Goal: Task Accomplishment & Management: Use online tool/utility

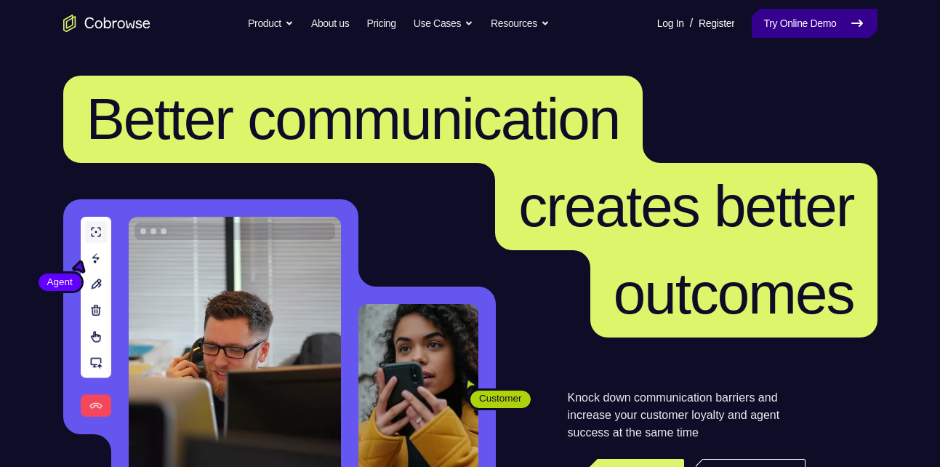
click at [819, 32] on nav "Go back Powerful, Flexible and Trustworthy. Avoid all extra friction for both A…" at bounding box center [470, 23] width 940 height 47
click at [819, 32] on link "Try Online Demo" at bounding box center [814, 23] width 125 height 29
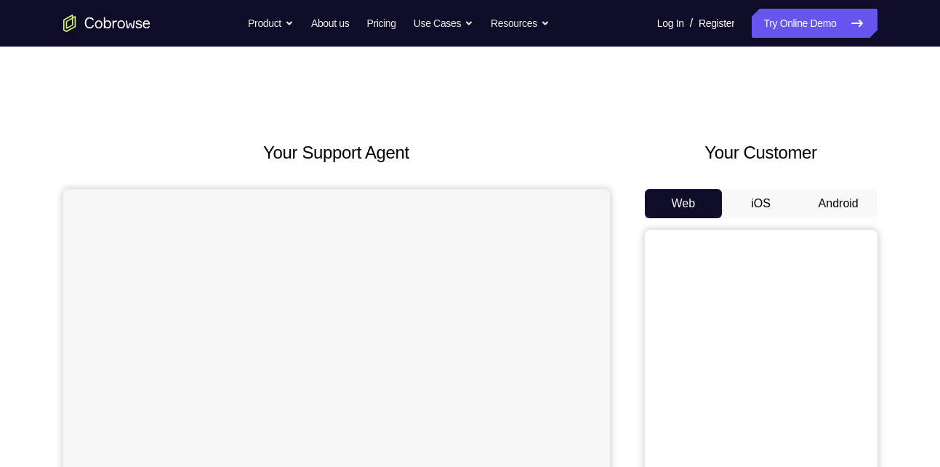
click at [835, 199] on button "Android" at bounding box center [839, 203] width 78 height 29
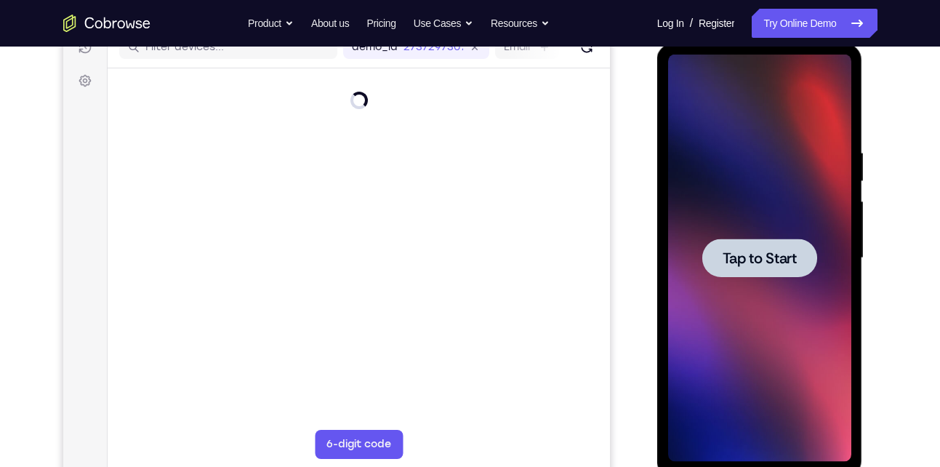
click at [712, 251] on div at bounding box center [760, 258] width 115 height 39
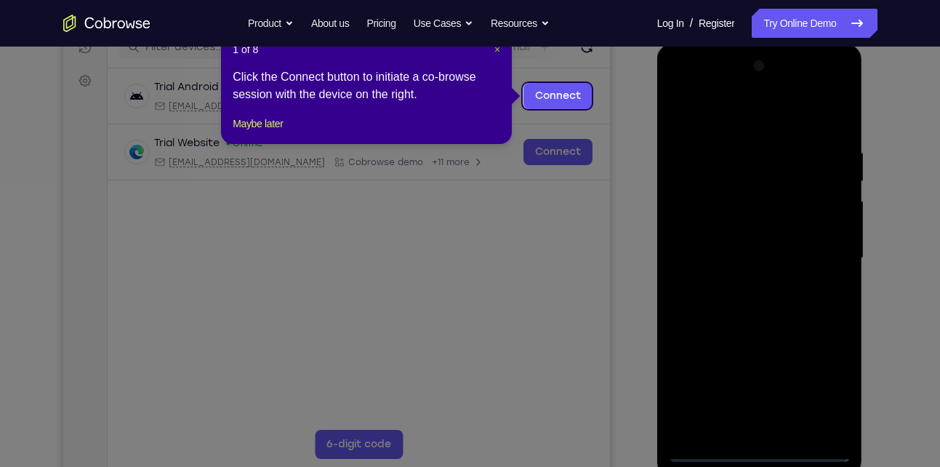
click at [498, 52] on span "×" at bounding box center [498, 50] width 6 height 12
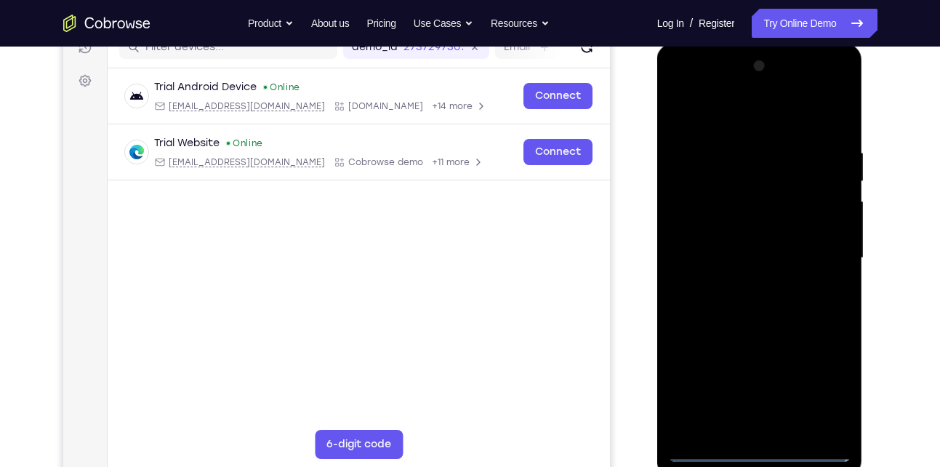
click at [760, 458] on div at bounding box center [759, 258] width 183 height 407
click at [823, 386] on div at bounding box center [759, 258] width 183 height 407
click at [719, 115] on div at bounding box center [759, 258] width 183 height 407
click at [813, 260] on div at bounding box center [759, 258] width 183 height 407
click at [742, 279] on div at bounding box center [759, 258] width 183 height 407
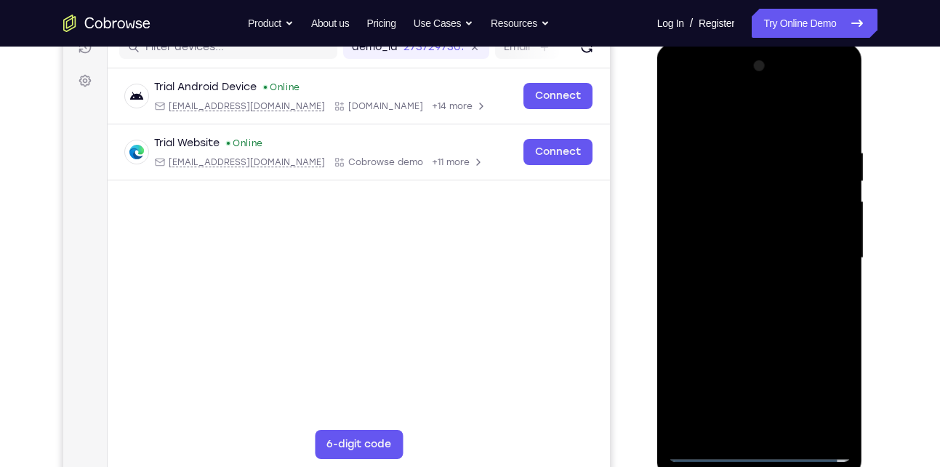
click at [687, 247] on div at bounding box center [759, 258] width 183 height 407
click at [714, 273] on div at bounding box center [759, 258] width 183 height 407
click at [826, 231] on div at bounding box center [759, 258] width 183 height 407
click at [778, 148] on div at bounding box center [759, 258] width 183 height 407
click at [829, 278] on div at bounding box center [759, 258] width 183 height 407
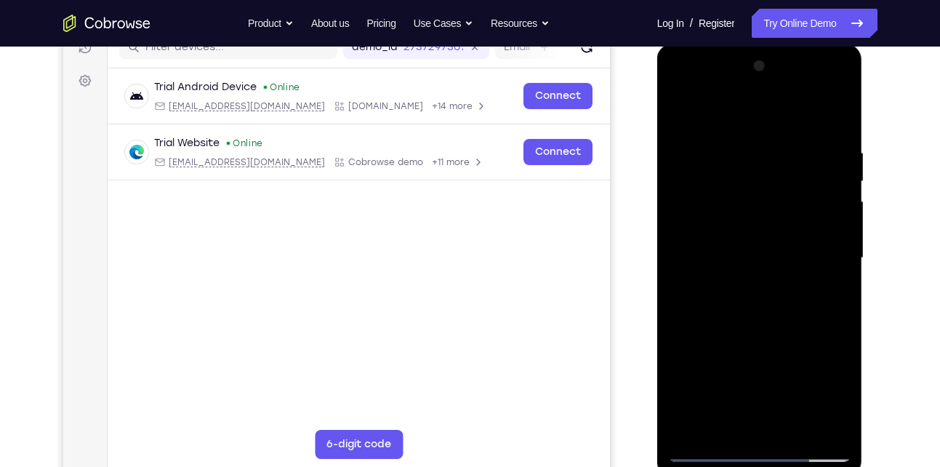
click at [732, 233] on div at bounding box center [759, 258] width 183 height 407
click at [788, 228] on div at bounding box center [759, 258] width 183 height 407
click at [834, 228] on div at bounding box center [759, 258] width 183 height 407
click at [794, 233] on div at bounding box center [759, 258] width 183 height 407
click at [733, 256] on div at bounding box center [759, 258] width 183 height 407
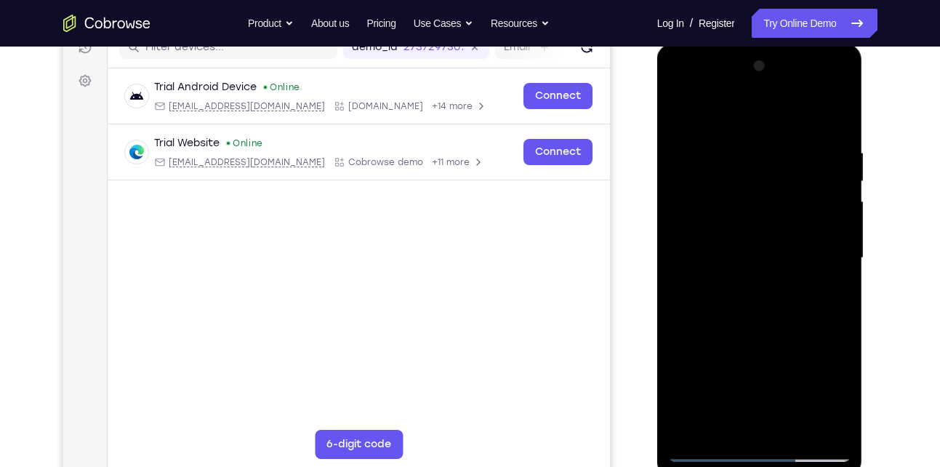
click at [748, 298] on div at bounding box center [759, 258] width 183 height 407
click at [751, 279] on div at bounding box center [759, 258] width 183 height 407
click at [777, 256] on div at bounding box center [759, 258] width 183 height 407
click at [766, 300] on div at bounding box center [759, 258] width 183 height 407
click at [754, 277] on div at bounding box center [759, 258] width 183 height 407
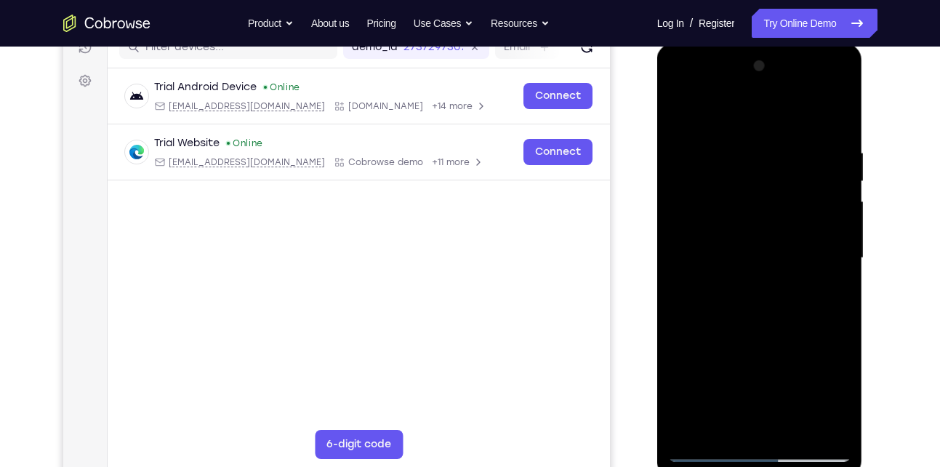
click at [831, 231] on div at bounding box center [759, 258] width 183 height 407
click at [828, 231] on div at bounding box center [759, 258] width 183 height 407
click at [771, 231] on div at bounding box center [759, 258] width 183 height 407
click at [752, 258] on div at bounding box center [759, 258] width 183 height 407
click at [727, 262] on div at bounding box center [759, 258] width 183 height 407
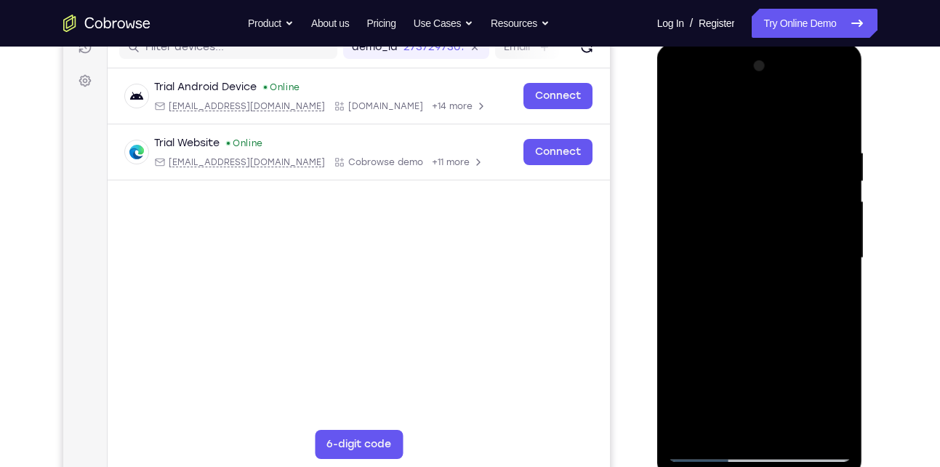
click at [760, 279] on div at bounding box center [759, 258] width 183 height 407
click at [760, 308] on div at bounding box center [759, 258] width 183 height 407
click at [746, 292] on div at bounding box center [759, 258] width 183 height 407
